Goal: Task Accomplishment & Management: Manage account settings

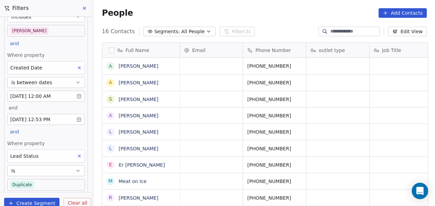
scroll to position [70, 0]
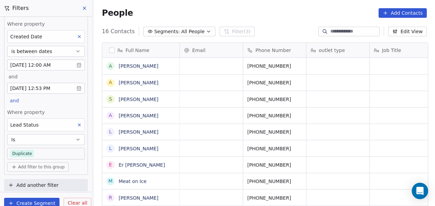
click at [77, 123] on icon at bounding box center [79, 124] width 5 height 5
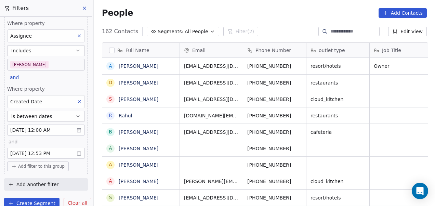
scroll to position [176, 337]
click at [31, 62] on body "On2Cook India Pvt. Ltd. Contacts People Marketing Workflows Campaigns Sales Pip…" at bounding box center [217, 103] width 435 height 206
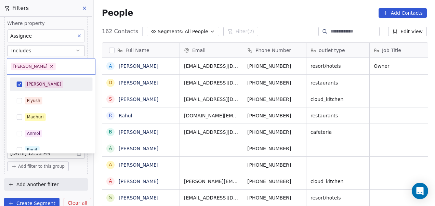
click at [24, 83] on div "[PERSON_NAME]" at bounding box center [51, 84] width 77 height 11
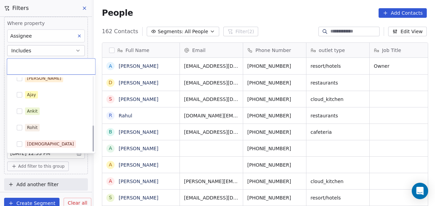
scroll to position [138, 0]
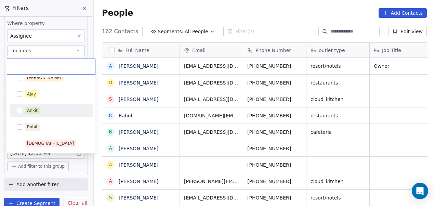
click at [45, 109] on div "Ankit" at bounding box center [55, 111] width 61 height 8
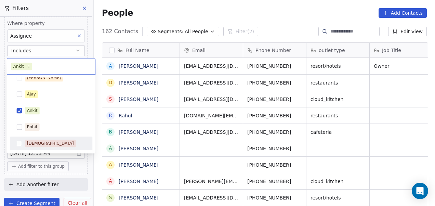
click at [84, 165] on html "On2Cook India Pvt. Ltd. Contacts People Marketing Workflows Campaigns Sales Pip…" at bounding box center [217, 103] width 435 height 206
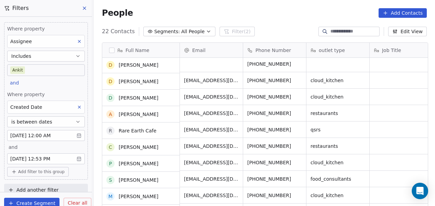
scroll to position [0, 0]
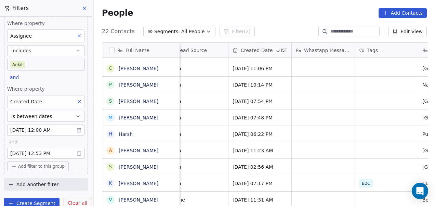
click at [38, 167] on span "Add filter to this group" at bounding box center [41, 165] width 46 height 5
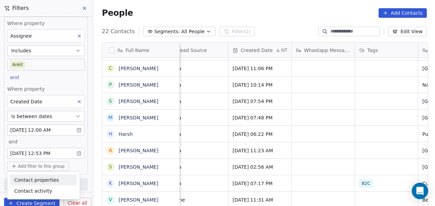
click at [41, 180] on span "Contact properties" at bounding box center [36, 179] width 44 height 7
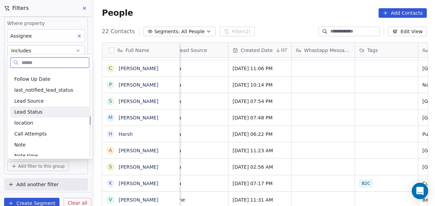
click at [43, 111] on div "Lead Status" at bounding box center [49, 111] width 71 height 7
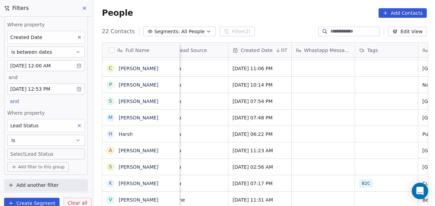
click at [39, 149] on body "On2Cook India Pvt. Ltd. Contacts People Marketing Workflows Campaigns Sales Pip…" at bounding box center [217, 103] width 435 height 206
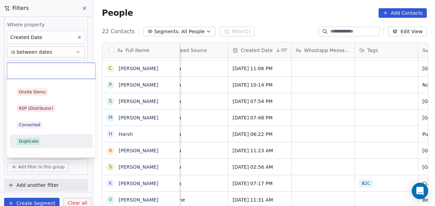
click at [38, 137] on div "Duplicate" at bounding box center [51, 141] width 77 height 11
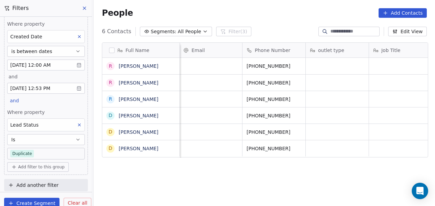
click at [58, 150] on body "On2Cook India Pvt. Ltd. Contacts People Marketing Workflows Campaigns Sales Pip…" at bounding box center [217, 103] width 435 height 206
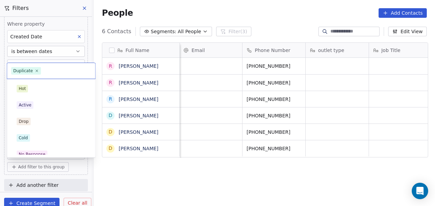
scroll to position [72, 0]
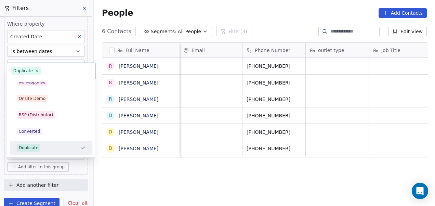
click at [114, 175] on html "On2Cook India Pvt. Ltd. Contacts People Marketing Workflows Campaigns Sales Pip…" at bounding box center [217, 103] width 435 height 206
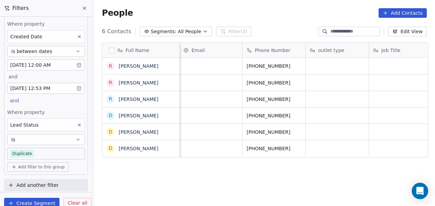
click at [75, 138] on icon "button" at bounding box center [77, 139] width 5 height 5
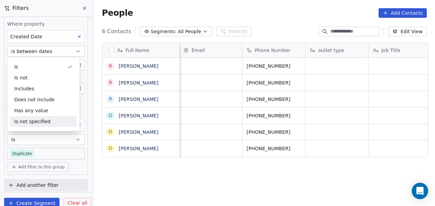
click at [61, 121] on div "Is not specified" at bounding box center [43, 121] width 67 height 11
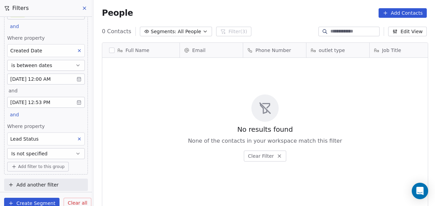
scroll to position [0, 0]
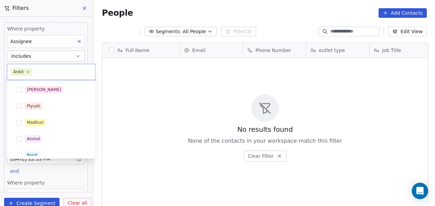
click at [48, 70] on body "On2Cook India Pvt. Ltd. Contacts People Marketing Workflows Campaigns Sales Pip…" at bounding box center [217, 103] width 435 height 206
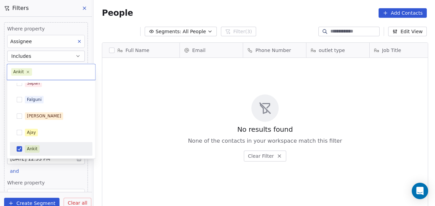
click at [29, 147] on div "Ankit" at bounding box center [32, 149] width 11 height 6
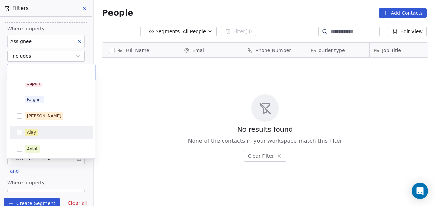
scroll to position [138, 0]
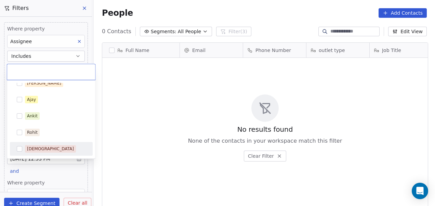
click at [45, 145] on div "[DEMOGRAPHIC_DATA]" at bounding box center [55, 149] width 61 height 8
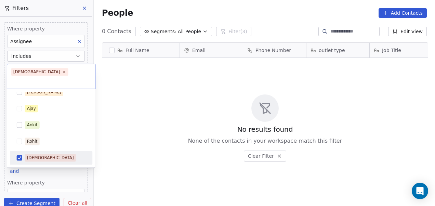
click at [136, 134] on html "On2Cook India Pvt. Ltd. Contacts People Marketing Workflows Campaigns Sales Pip…" at bounding box center [217, 103] width 435 height 206
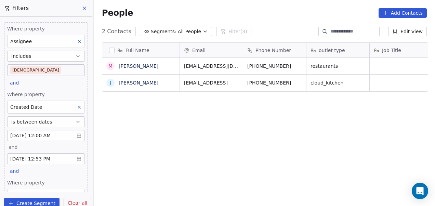
scroll to position [56, 0]
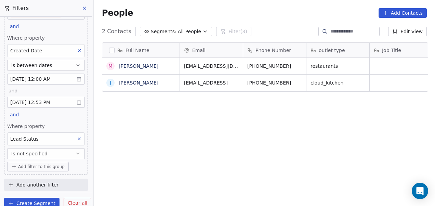
click at [77, 139] on icon at bounding box center [79, 138] width 5 height 5
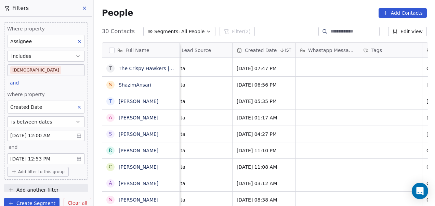
scroll to position [5, 0]
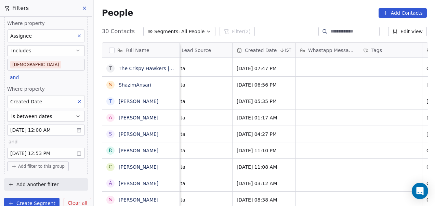
click at [51, 167] on span "Add filter to this group" at bounding box center [41, 165] width 46 height 5
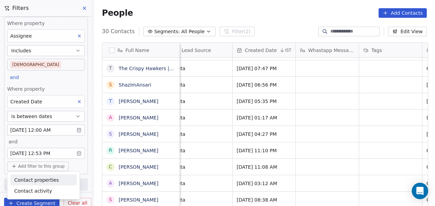
click at [63, 181] on div "Contact properties" at bounding box center [43, 179] width 58 height 7
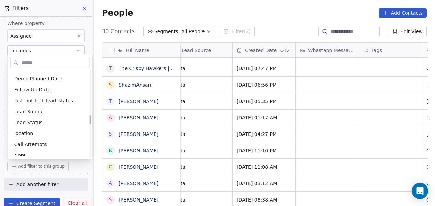
scroll to position [448, 0]
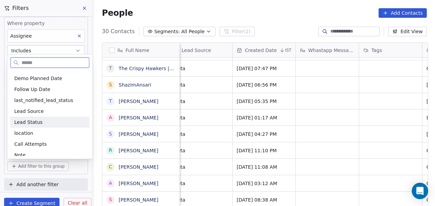
click at [65, 120] on div "Lead Status" at bounding box center [49, 122] width 71 height 7
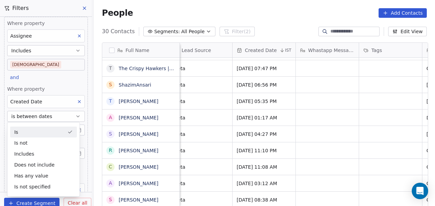
click at [86, 154] on div "Where property Assignee Includes [DEMOGRAPHIC_DATA] and Where property Created …" at bounding box center [46, 98] width 92 height 175
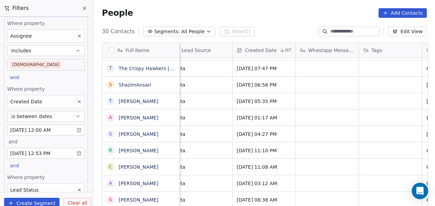
scroll to position [70, 0]
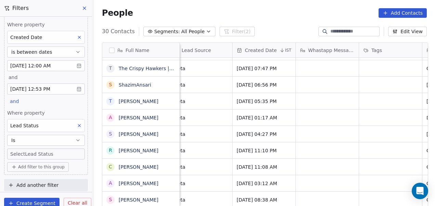
click at [77, 139] on icon "button" at bounding box center [78, 139] width 3 height 1
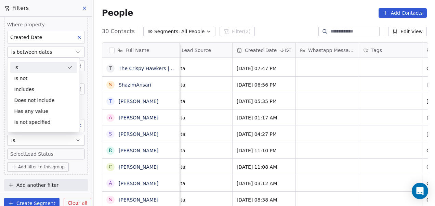
click at [70, 153] on body "On2Cook India Pvt. Ltd. Contacts People Marketing Workflows Campaigns Sales Pip…" at bounding box center [217, 103] width 435 height 206
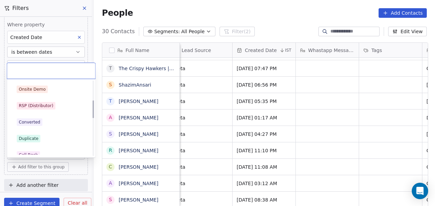
scroll to position [114, 0]
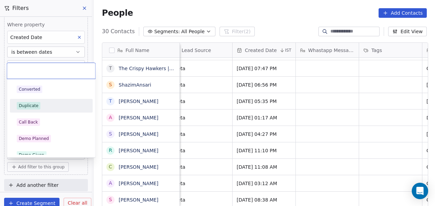
click at [56, 107] on div "Duplicate" at bounding box center [51, 106] width 69 height 8
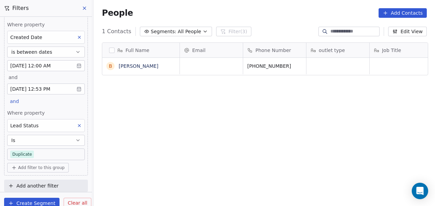
click at [77, 126] on icon at bounding box center [79, 125] width 5 height 5
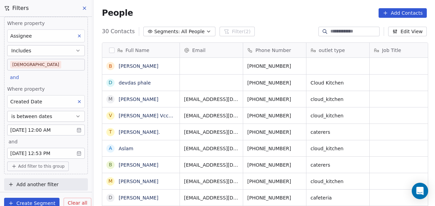
click at [57, 165] on span "Add filter to this group" at bounding box center [41, 165] width 46 height 5
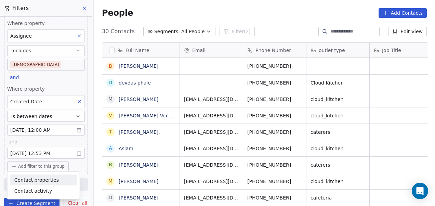
click at [58, 180] on div "Contact properties" at bounding box center [43, 179] width 58 height 7
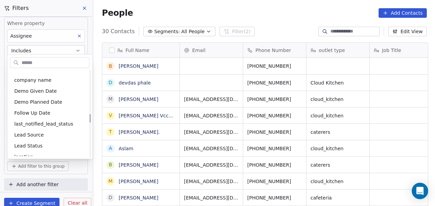
scroll to position [438, 0]
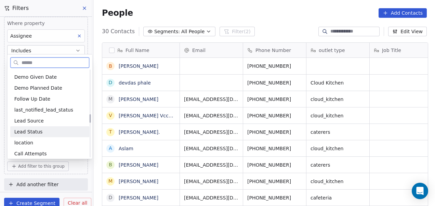
click at [63, 128] on div "Lead Status" at bounding box center [49, 131] width 71 height 7
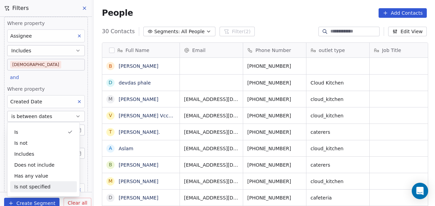
click at [54, 188] on div "Is not specified" at bounding box center [43, 186] width 67 height 11
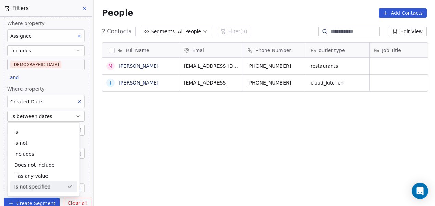
scroll to position [56, 0]
